Goal: Find specific page/section: Find specific page/section

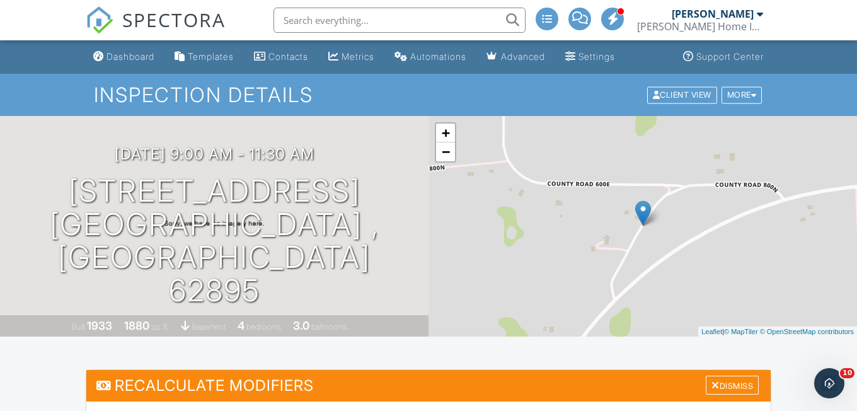
click at [99, 33] on img at bounding box center [100, 20] width 28 height 28
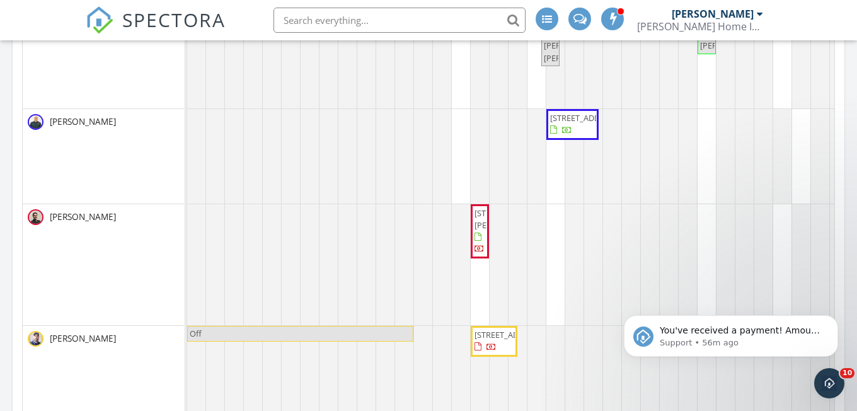
scroll to position [445, 0]
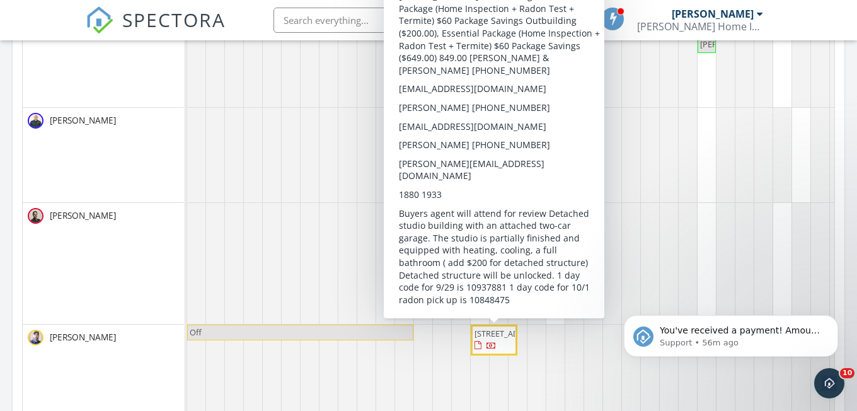
click at [495, 339] on span "793 County Road 635E , Wayne City 62895" at bounding box center [509, 332] width 71 height 11
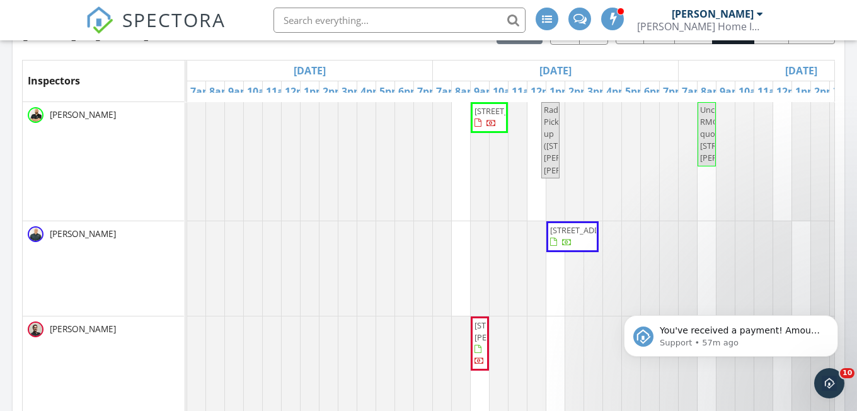
scroll to position [331, 0]
click at [411, 50] on div "Sep 28 – Oct 4, 2025 today list day week cal wk 4 wk month Inspectors Sun 9/28 …" at bounding box center [428, 360] width 812 height 680
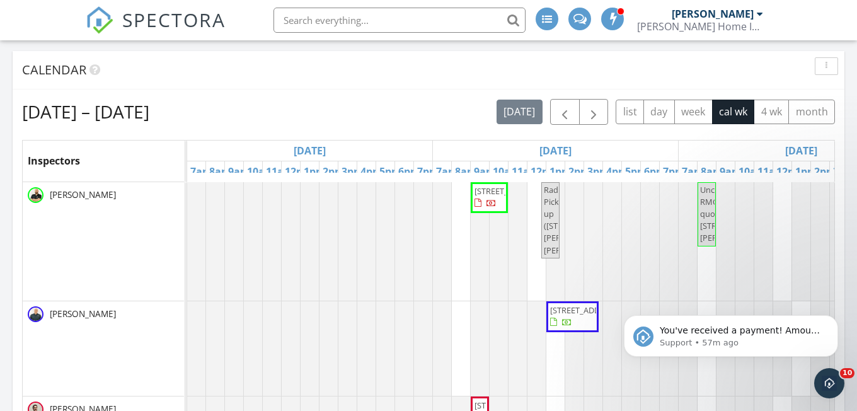
scroll to position [249, 0]
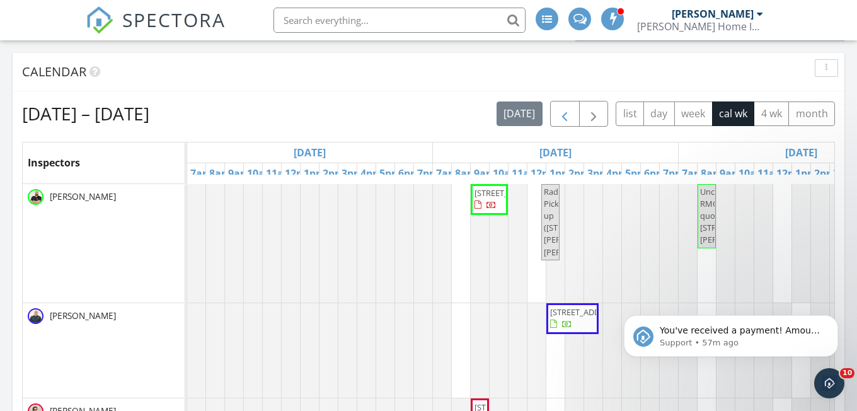
click at [563, 107] on span "button" at bounding box center [564, 113] width 15 height 15
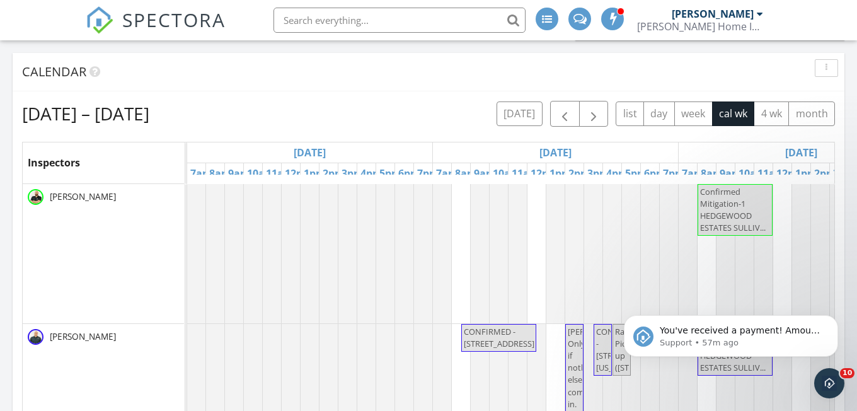
click at [494, 149] on div "Mon 9/22" at bounding box center [555, 152] width 245 height 20
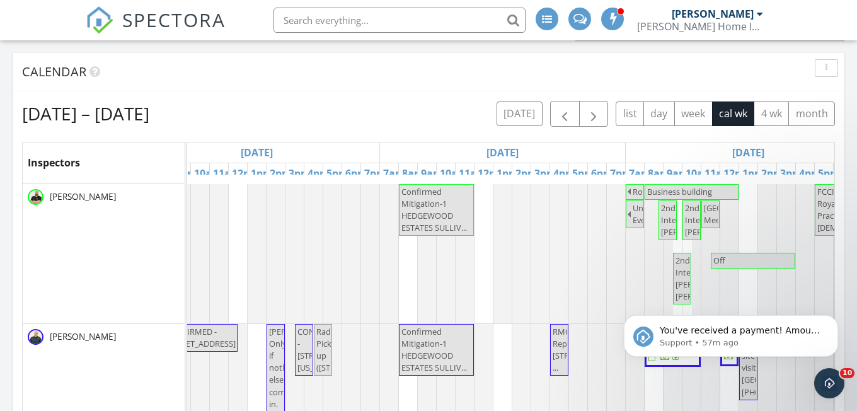
scroll to position [0, 0]
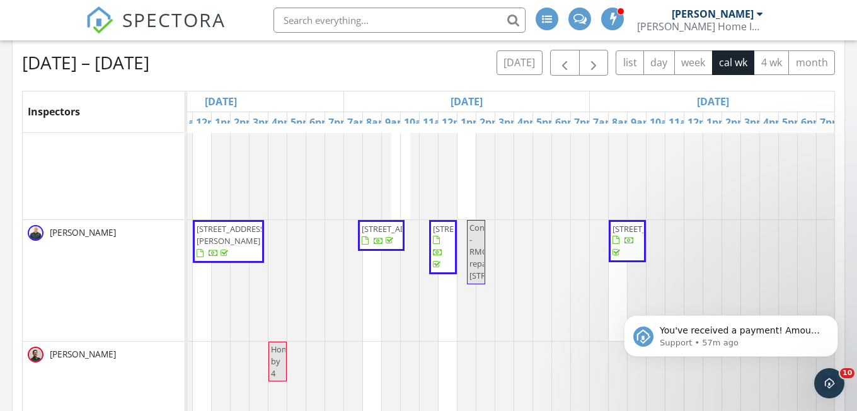
click at [214, 223] on span "612 W Karen Dr, Decatur 62526" at bounding box center [231, 234] width 71 height 23
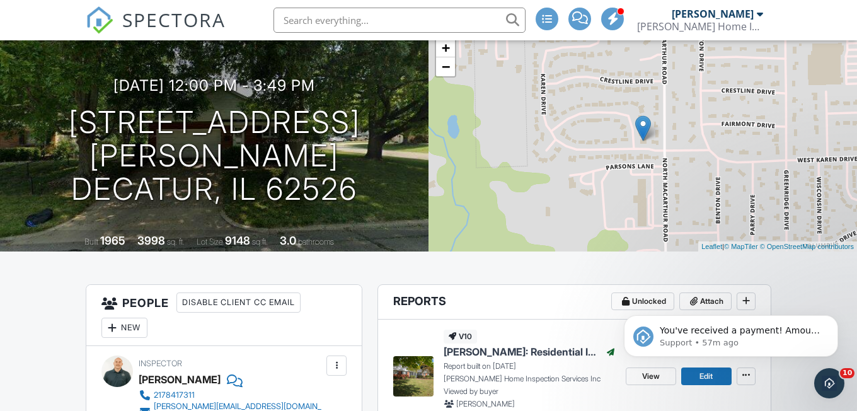
scroll to position [86, 0]
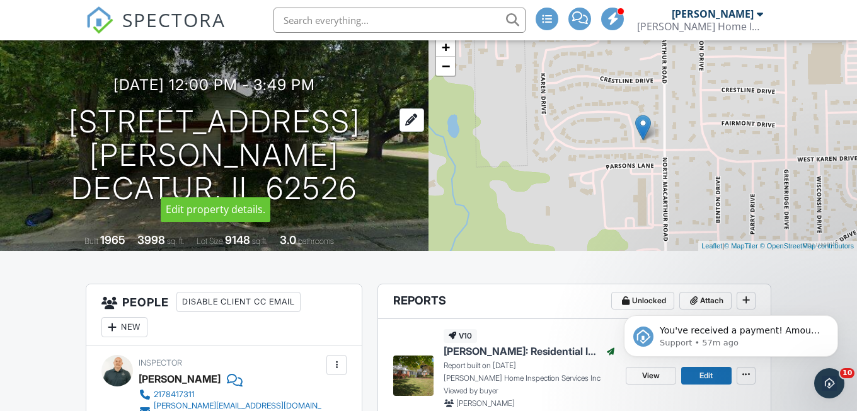
drag, startPoint x: 365, startPoint y: 168, endPoint x: 99, endPoint y: 139, distance: 267.4
click at [99, 139] on div "09/25/2025 12:00 pm - 3:49 pm 612 W Karen Dr Decatur, IL 62526" at bounding box center [214, 140] width 428 height 128
copy h1 "612 W Karen Dr Decatur, IL 62526"
